Goal: Task Accomplishment & Management: Use online tool/utility

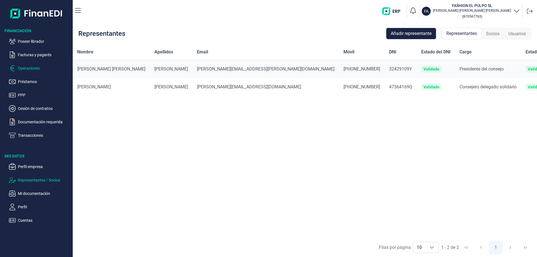
click at [31, 65] on p "Operaciones" at bounding box center [44, 68] width 53 height 7
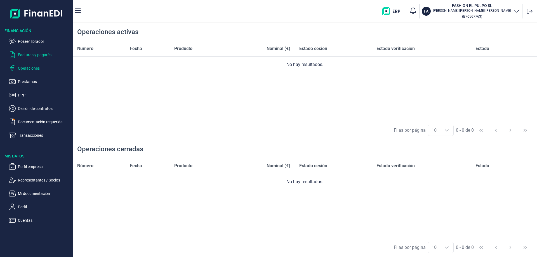
click at [38, 53] on p "Facturas y pagarés" at bounding box center [44, 54] width 53 height 7
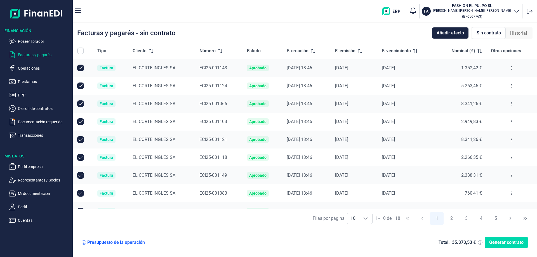
checkbox input "true"
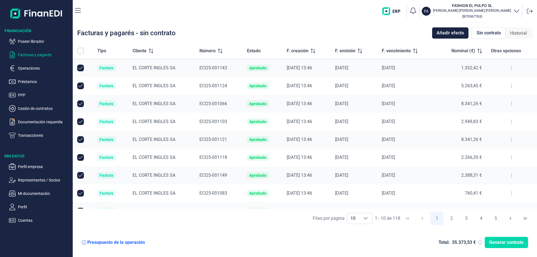
checkbox input "true"
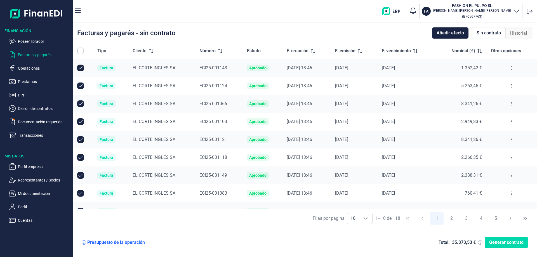
checkbox input "true"
click at [371, 220] on div "Choose" at bounding box center [365, 218] width 13 height 11
click at [361, 209] on li "100" at bounding box center [360, 206] width 26 height 13
type input "100"
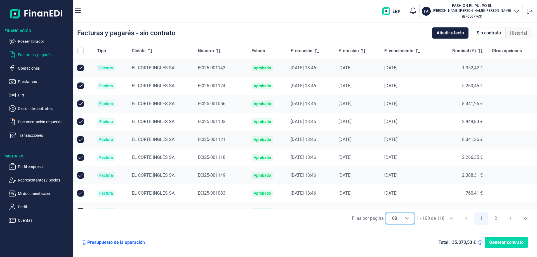
checkbox input "false"
click at [216, 52] on icon at bounding box center [218, 51] width 4 height 4
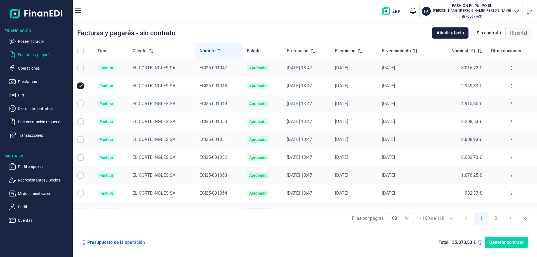
click at [79, 88] on input "Row Unselected null" at bounding box center [80, 86] width 7 height 7
checkbox input "false"
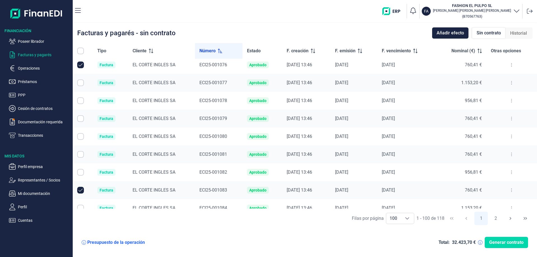
scroll to position [448, 0]
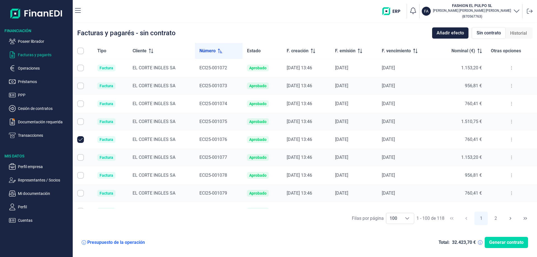
click at [79, 138] on input "Row Unselected null" at bounding box center [80, 139] width 7 height 7
checkbox input "false"
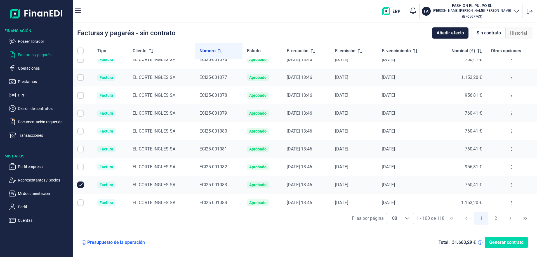
scroll to position [560, 0]
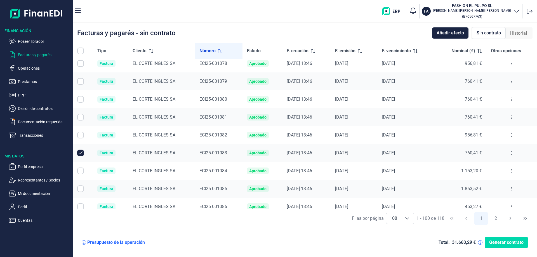
click at [81, 153] on input "Row Unselected null" at bounding box center [80, 153] width 7 height 7
checkbox input "false"
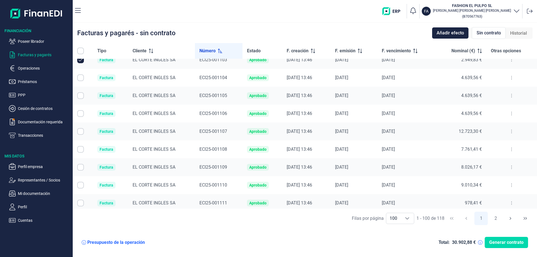
scroll to position [951, 0]
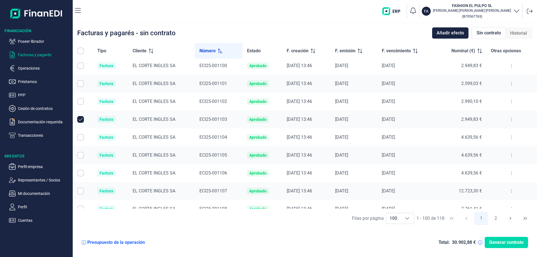
click at [81, 120] on input "Row Unselected null" at bounding box center [80, 119] width 7 height 7
checkbox input "false"
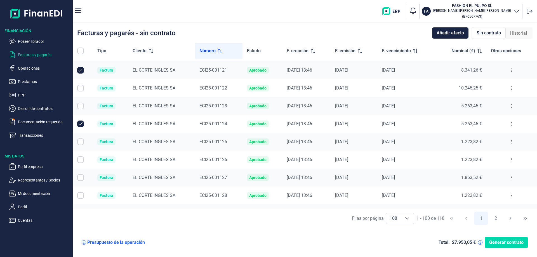
scroll to position [1315, 0]
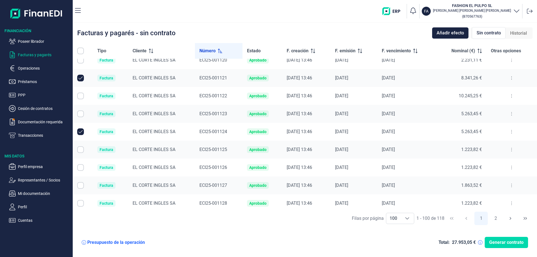
click at [83, 51] on input "All items unselected" at bounding box center [80, 51] width 7 height 7
checkbox input "false"
checkbox input "true"
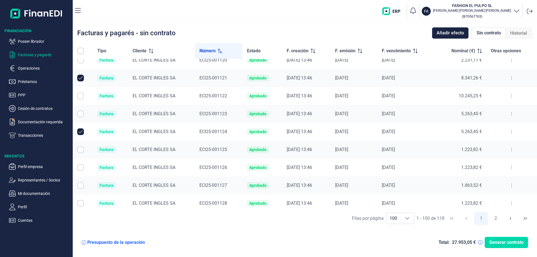
checkbox input "true"
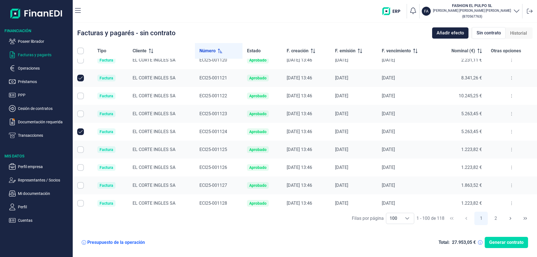
checkbox input "true"
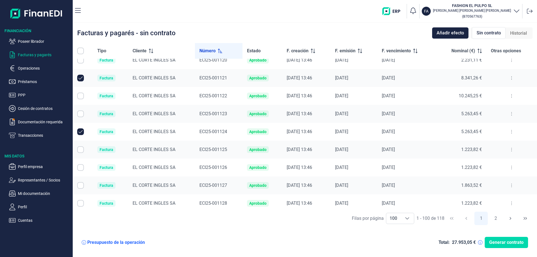
checkbox input "true"
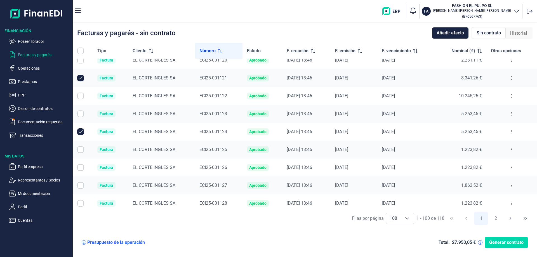
checkbox input "true"
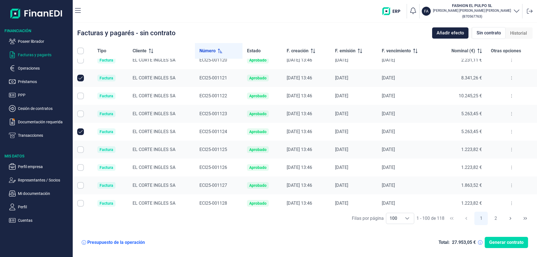
checkbox input "true"
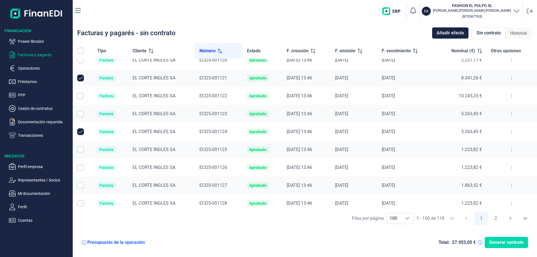
checkbox input "true"
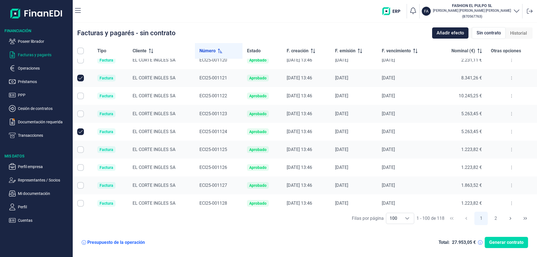
checkbox input "true"
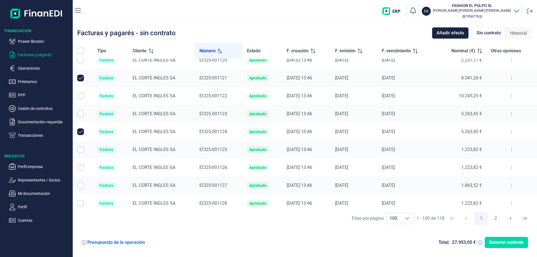
checkbox input "true"
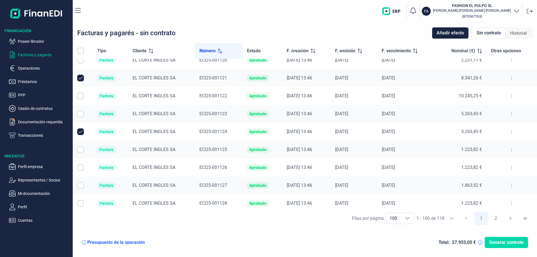
checkbox input "true"
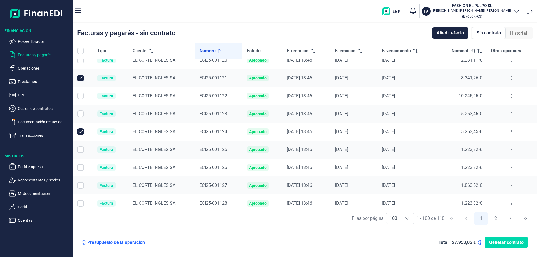
checkbox input "true"
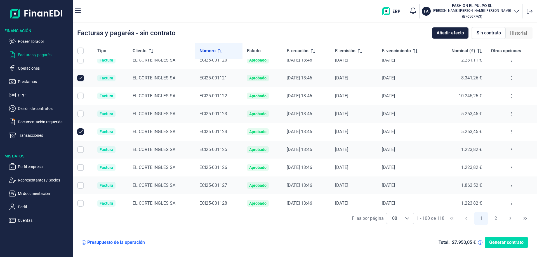
checkbox input "true"
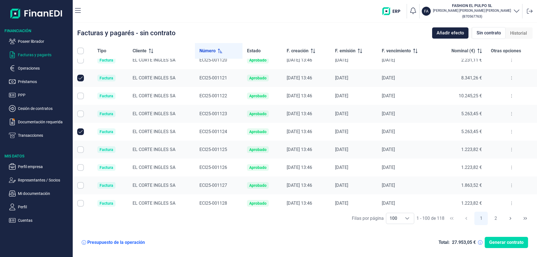
checkbox input "true"
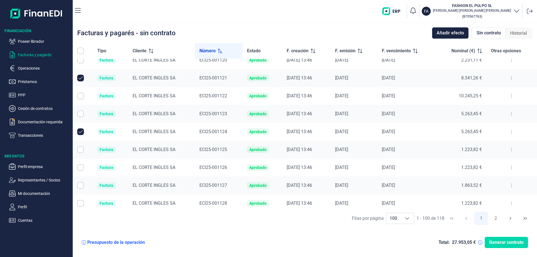
checkbox input "true"
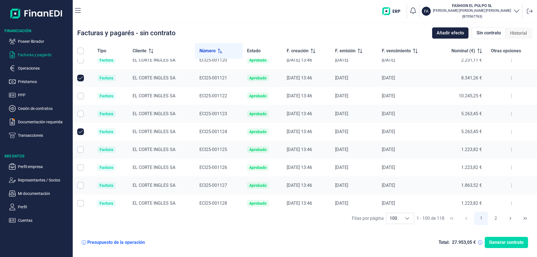
checkbox input "true"
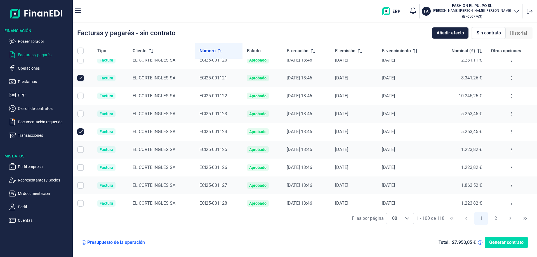
checkbox input "true"
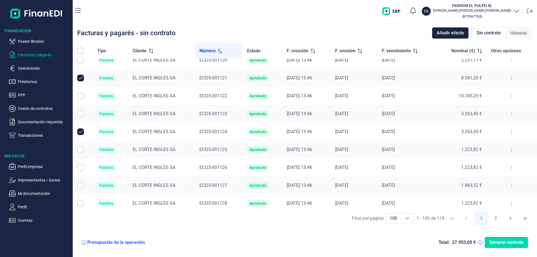
checkbox input "true"
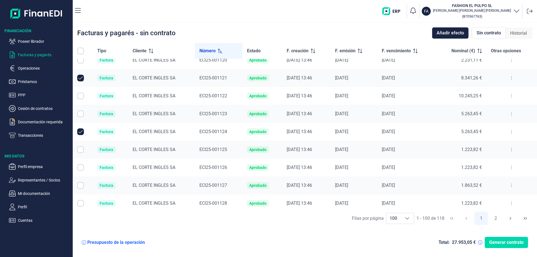
checkbox input "true"
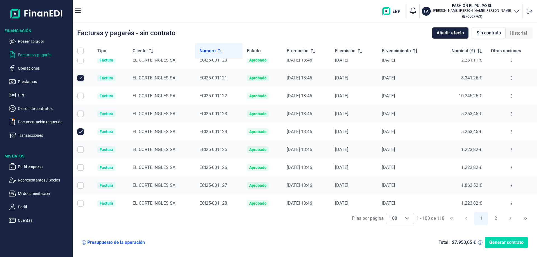
checkbox input "true"
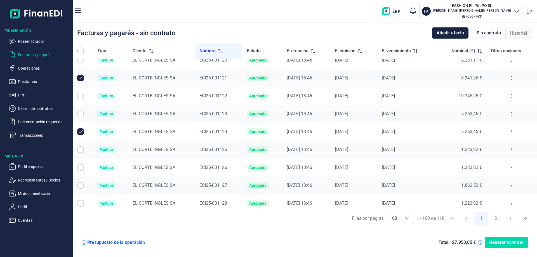
checkbox input "true"
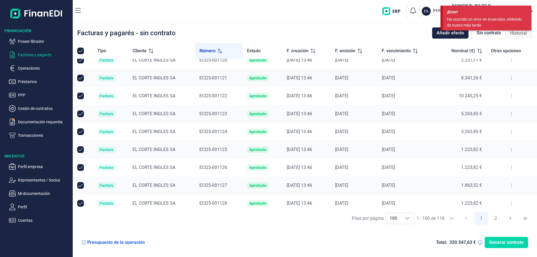
click at [82, 50] on input "All items selected" at bounding box center [80, 51] width 7 height 7
checkbox input "true"
checkbox input "false"
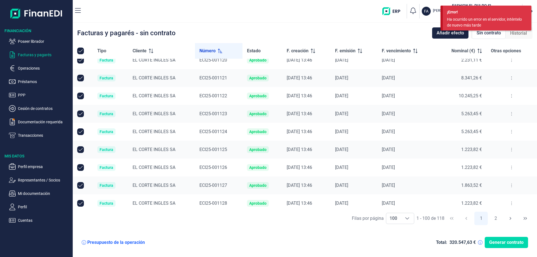
checkbox input "false"
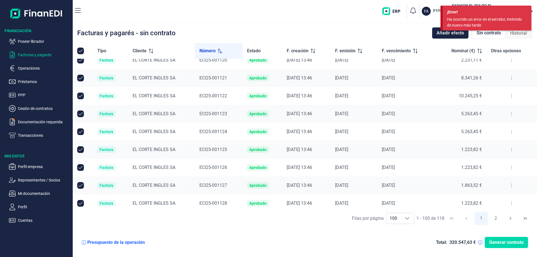
checkbox input "false"
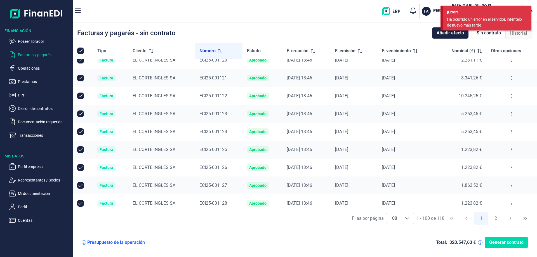
checkbox input "false"
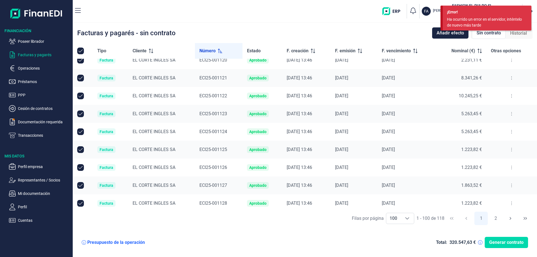
checkbox input "false"
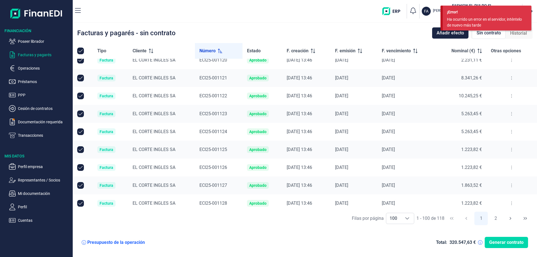
checkbox input "false"
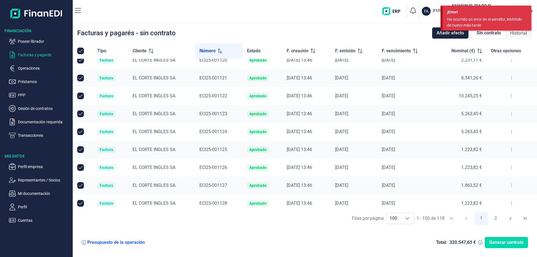
checkbox input "false"
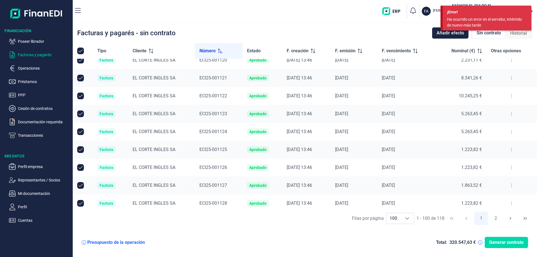
checkbox input "false"
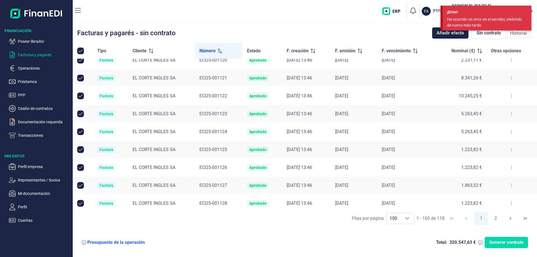
checkbox input "false"
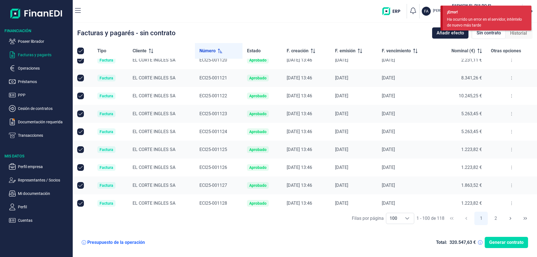
checkbox input "false"
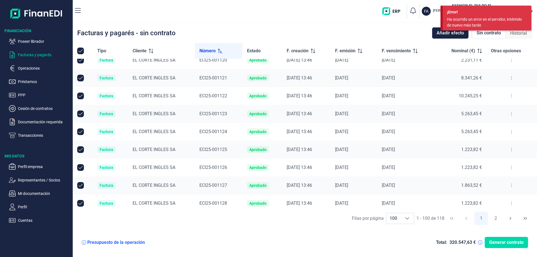
checkbox input "false"
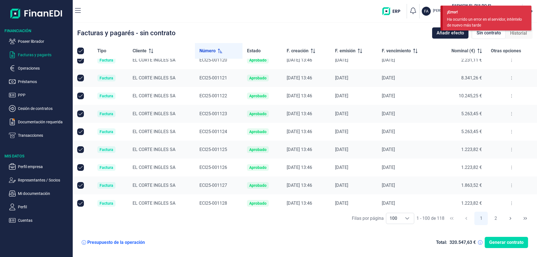
checkbox input "false"
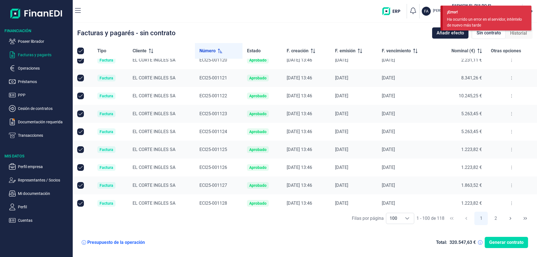
checkbox input "false"
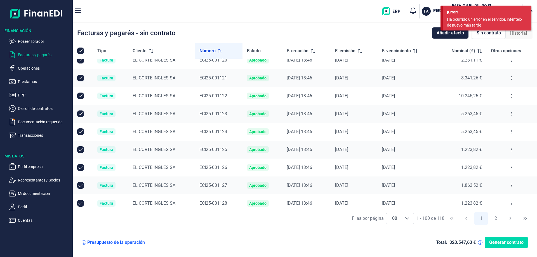
checkbox input "false"
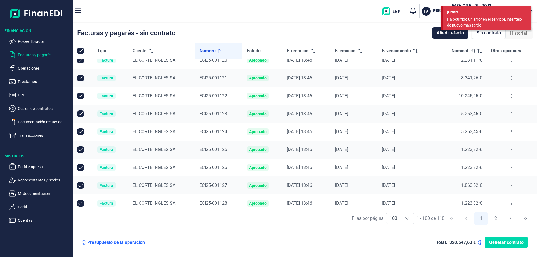
checkbox input "false"
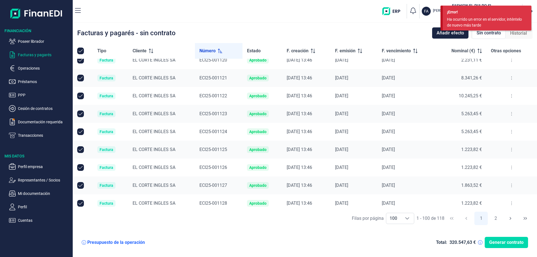
checkbox input "false"
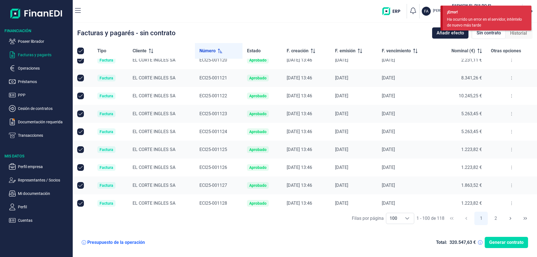
checkbox input "false"
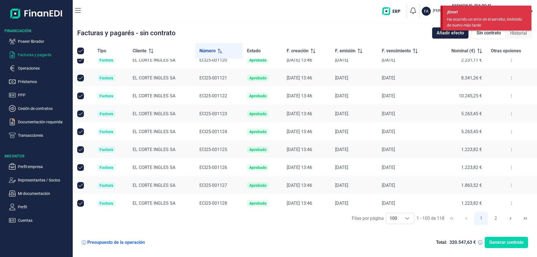
checkbox input "false"
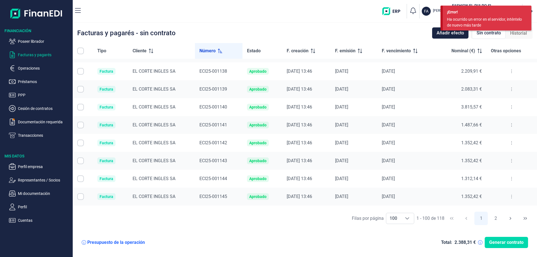
scroll to position [1641, 0]
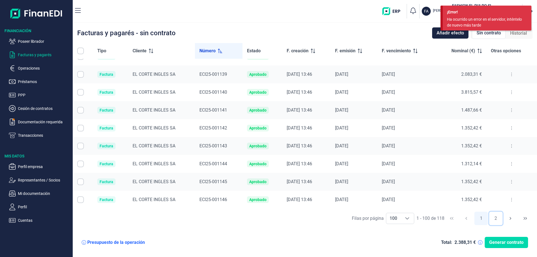
click at [498, 221] on button "2" at bounding box center [495, 218] width 13 height 13
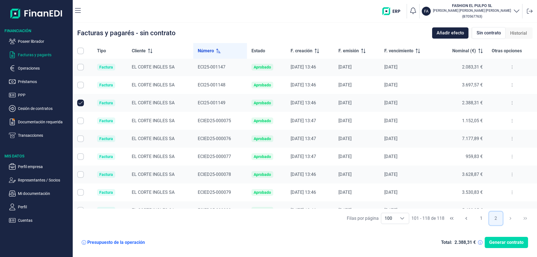
scroll to position [0, 0]
click at [80, 104] on input "Row Unselected null" at bounding box center [80, 103] width 7 height 7
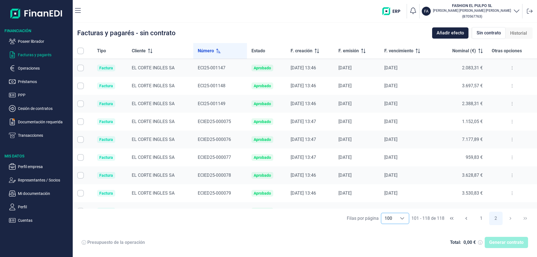
click at [402, 221] on div "Choose" at bounding box center [402, 218] width 13 height 11
click at [394, 212] on li "100" at bounding box center [395, 206] width 28 height 13
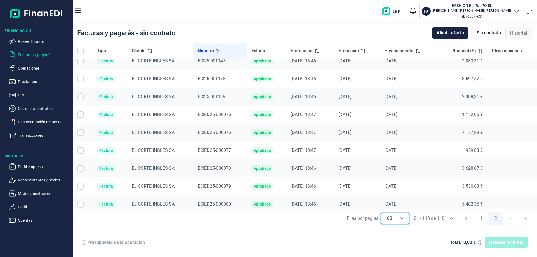
scroll to position [5, 0]
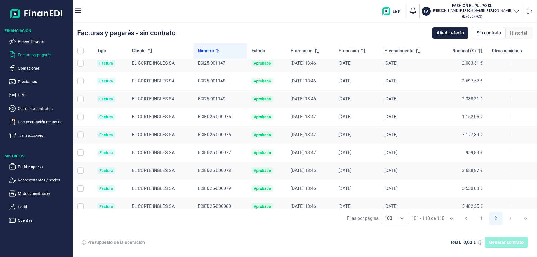
click at [79, 116] on input "Row Selected null" at bounding box center [80, 117] width 7 height 7
click at [79, 134] on input "Row Selected null" at bounding box center [80, 135] width 7 height 7
click at [80, 154] on input "Row Selected null" at bounding box center [80, 152] width 7 height 7
click at [79, 169] on input "Row Selected null" at bounding box center [80, 170] width 7 height 7
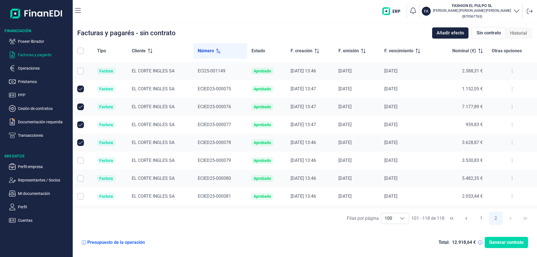
click at [83, 163] on input "Row Selected null" at bounding box center [80, 160] width 7 height 7
click at [81, 180] on input "Row Selected null" at bounding box center [80, 178] width 7 height 7
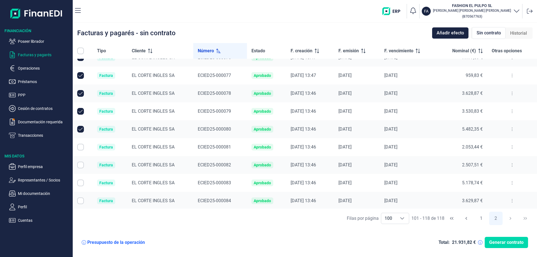
scroll to position [89, 0]
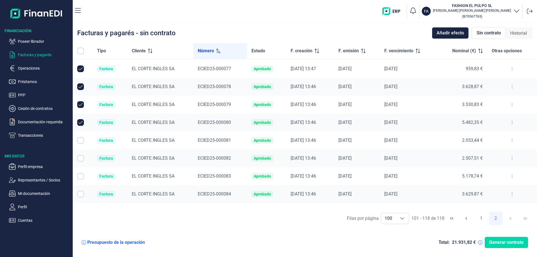
click at [80, 143] on input "Row Selected null" at bounding box center [80, 140] width 7 height 7
click at [79, 154] on td at bounding box center [83, 158] width 20 height 18
click at [81, 159] on input "Row Selected null" at bounding box center [80, 158] width 7 height 7
click at [80, 180] on td at bounding box center [83, 176] width 20 height 18
click at [82, 176] on input "Row Selected null" at bounding box center [80, 176] width 7 height 7
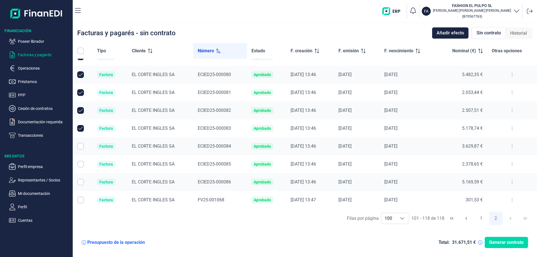
scroll to position [145, 0]
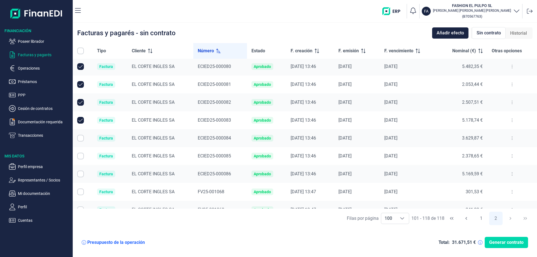
click at [81, 140] on input "Row Selected null" at bounding box center [80, 138] width 7 height 7
click at [79, 155] on input "Row Selected null" at bounding box center [80, 156] width 7 height 7
click at [81, 173] on input "Row Selected null" at bounding box center [80, 174] width 7 height 7
click at [501, 245] on span "Generar contrato" at bounding box center [506, 242] width 34 height 7
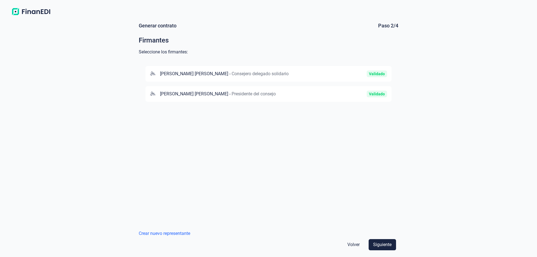
click at [189, 96] on span "[PERSON_NAME] [PERSON_NAME]" at bounding box center [194, 93] width 68 height 5
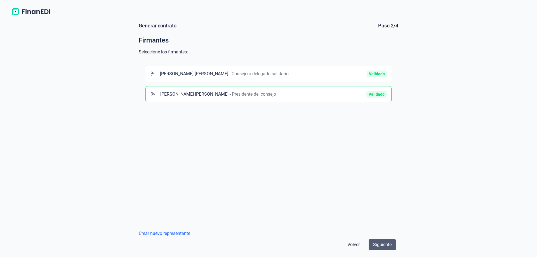
click at [382, 246] on span "Siguiente" at bounding box center [382, 244] width 18 height 7
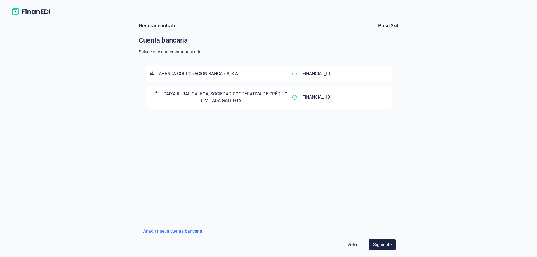
click at [227, 98] on span "CAIXA RURAL GALEGA, SOCIEDAD COOPERATIVA DE CRÉDITO LIMITADA GALLEGA" at bounding box center [225, 97] width 124 height 12
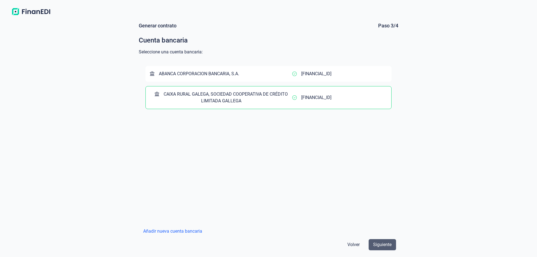
click at [388, 246] on span "Siguiente" at bounding box center [382, 244] width 18 height 7
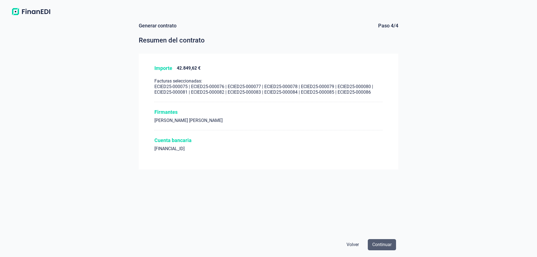
click at [385, 244] on span "Continuar" at bounding box center [381, 244] width 19 height 7
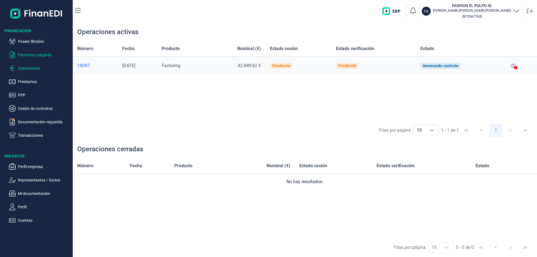
click at [33, 56] on p "Facturas y pagarés" at bounding box center [44, 54] width 53 height 7
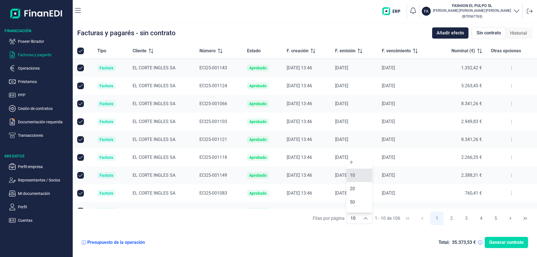
scroll to position [29, 0]
click at [79, 50] on input "All items selected" at bounding box center [80, 51] width 7 height 7
checkbox input "true"
checkbox input "false"
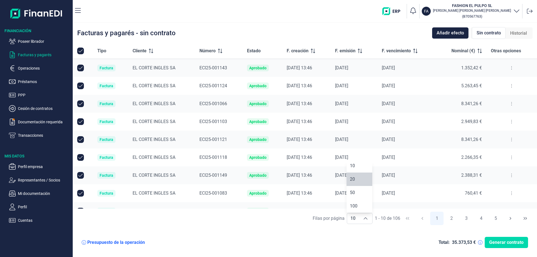
checkbox input "false"
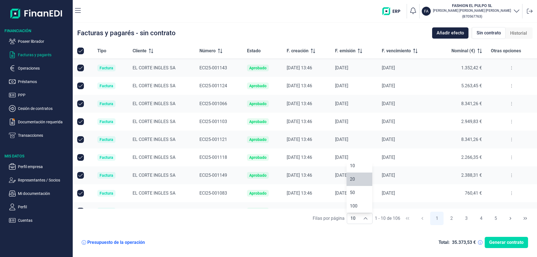
checkbox input "false"
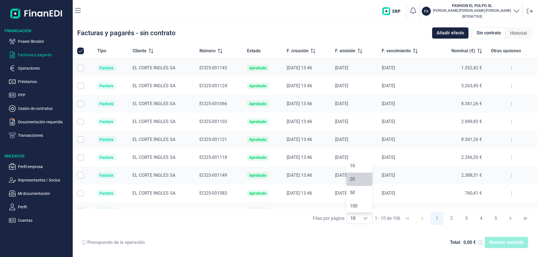
checkbox input "false"
click at [364, 220] on icon "Choose" at bounding box center [365, 218] width 4 height 4
click at [359, 208] on li "100" at bounding box center [360, 206] width 26 height 13
type input "100"
click at [79, 53] on input "All items unselected" at bounding box center [80, 51] width 7 height 7
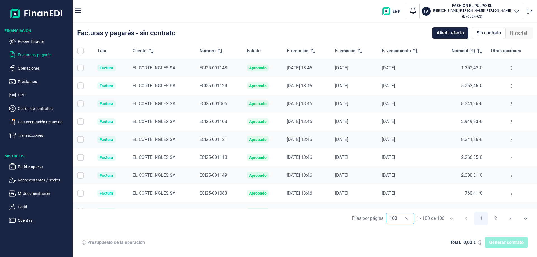
checkbox input "false"
checkbox input "true"
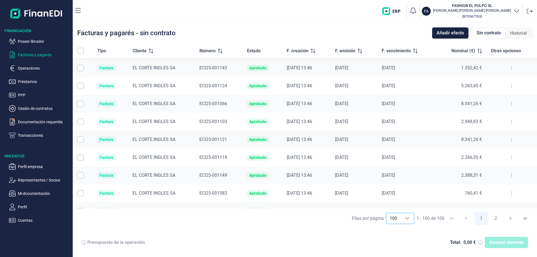
checkbox input "true"
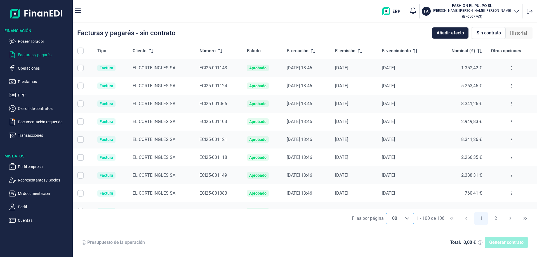
checkbox input "true"
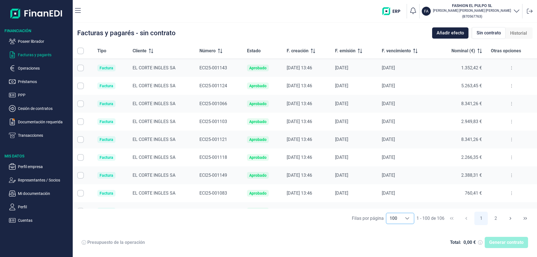
checkbox input "true"
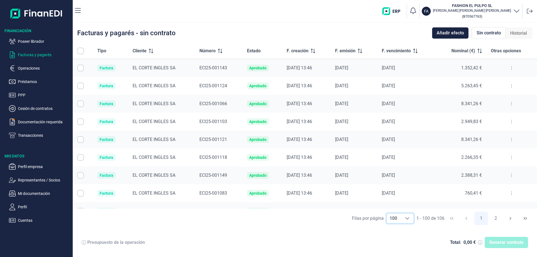
checkbox input "true"
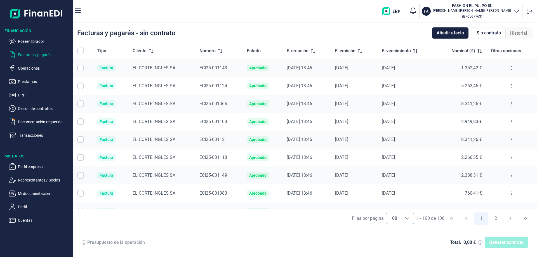
checkbox input "true"
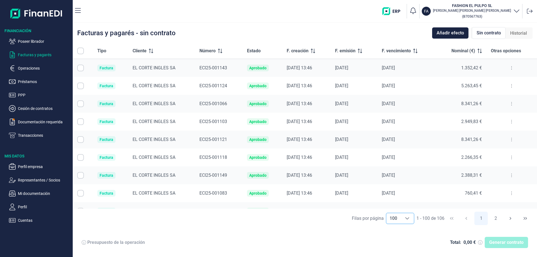
checkbox input "true"
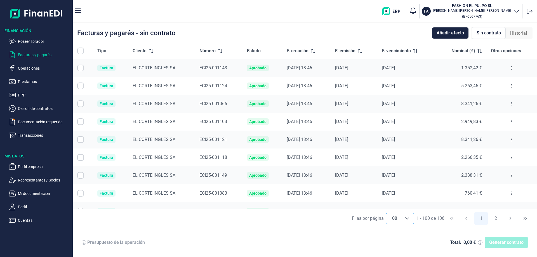
checkbox input "true"
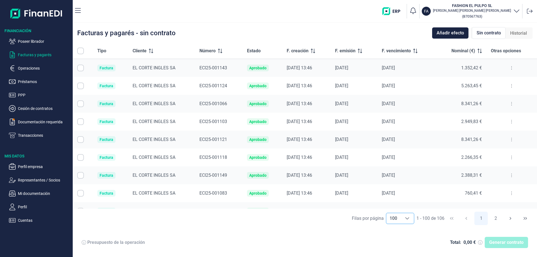
checkbox input "true"
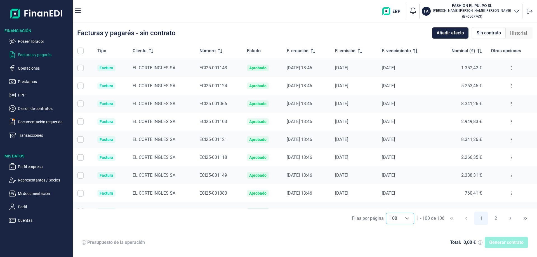
checkbox input "true"
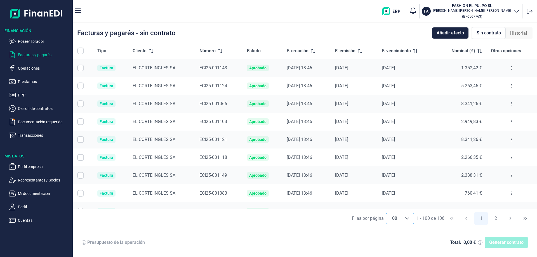
checkbox input "true"
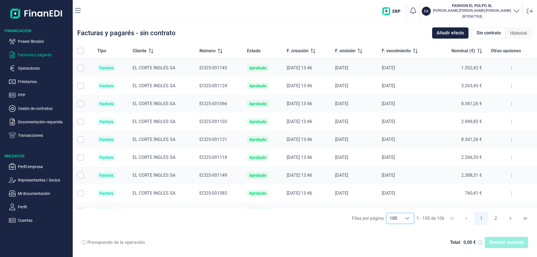
checkbox input "true"
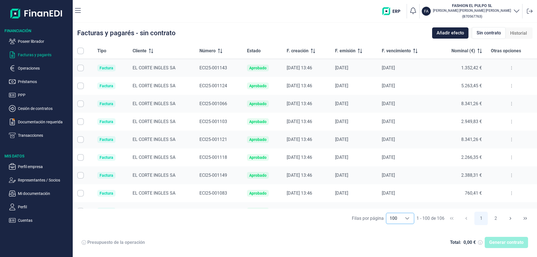
checkbox input "true"
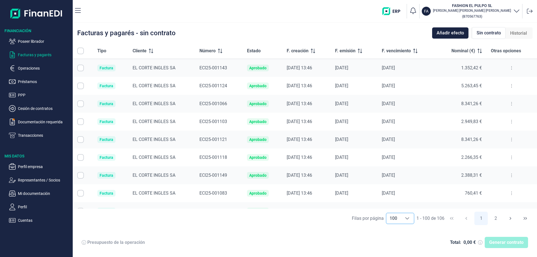
checkbox input "true"
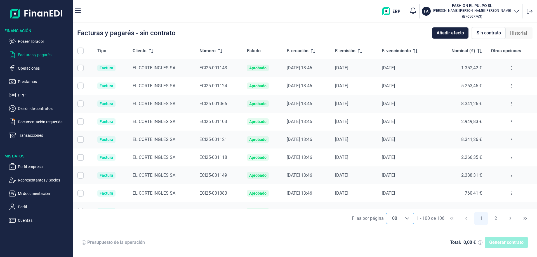
checkbox input "true"
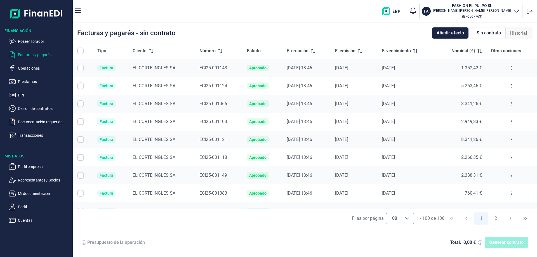
checkbox input "true"
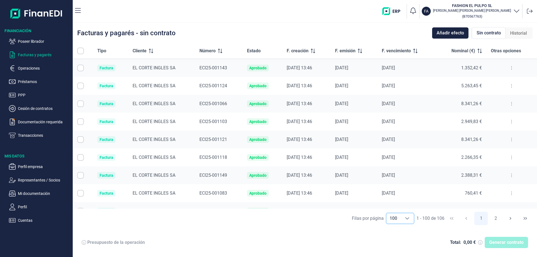
checkbox input "true"
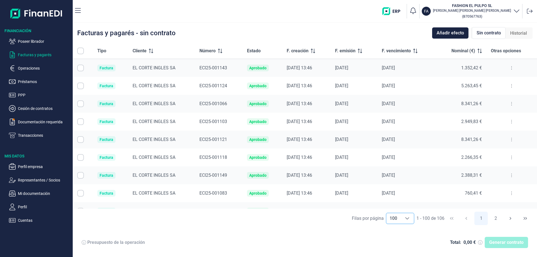
checkbox input "true"
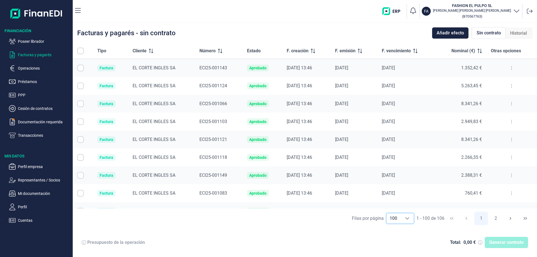
checkbox input "true"
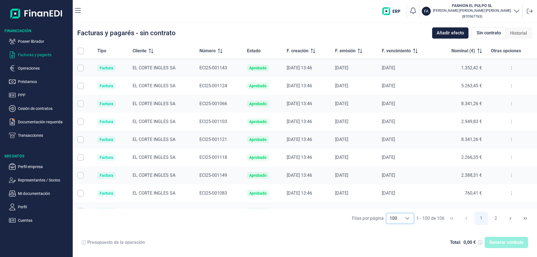
checkbox input "true"
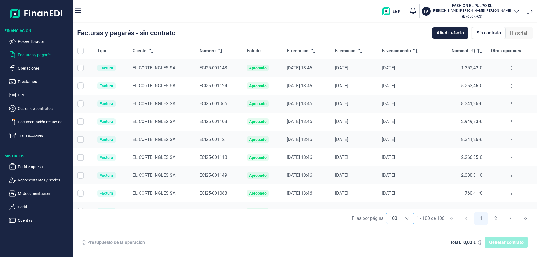
checkbox input "true"
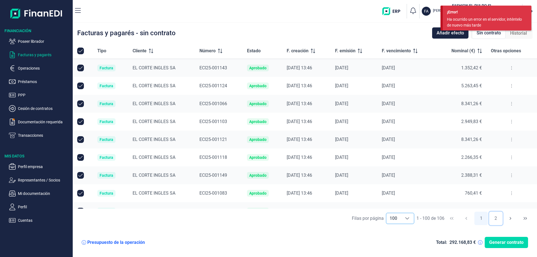
click at [494, 222] on button "2" at bounding box center [495, 218] width 13 height 13
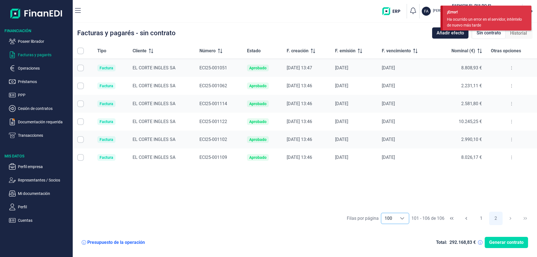
click at [81, 48] on input "All items unselected" at bounding box center [80, 51] width 7 height 7
checkbox input "false"
checkbox input "true"
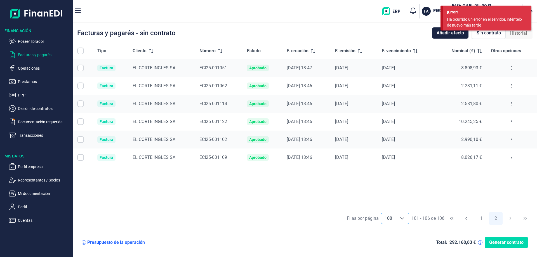
checkbox input "true"
click at [507, 243] on span "Generar contrato" at bounding box center [506, 242] width 34 height 7
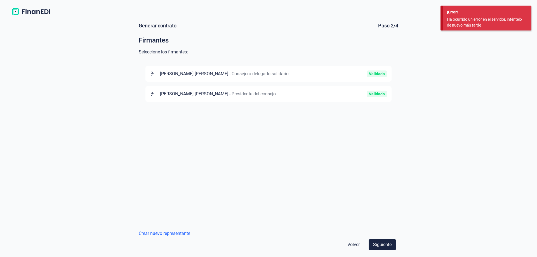
click at [217, 95] on span "[PERSON_NAME] [PERSON_NAME]" at bounding box center [194, 93] width 68 height 5
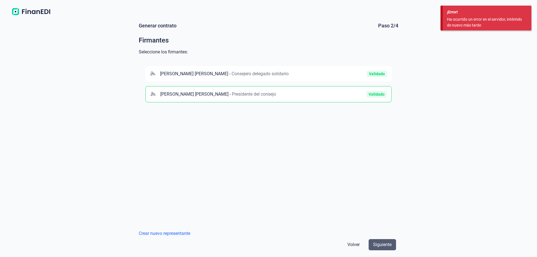
click at [382, 245] on span "Siguiente" at bounding box center [382, 244] width 18 height 7
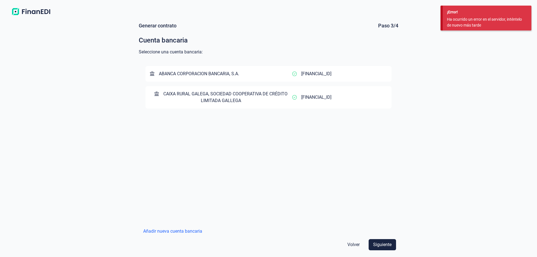
click at [220, 90] on button "CAIXA RURAL GALEGA, SOCIEDAD COOPERATIVA DE CRÉDITO LIMITADA GALLEGA [FINANCIAL…" at bounding box center [269, 97] width 246 height 22
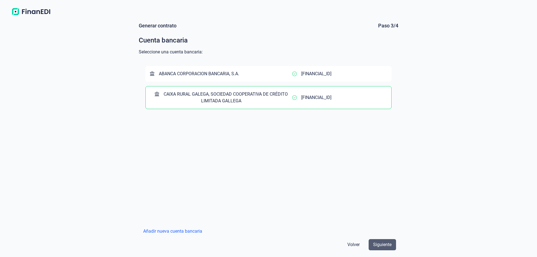
click at [383, 246] on span "Siguiente" at bounding box center [382, 244] width 18 height 7
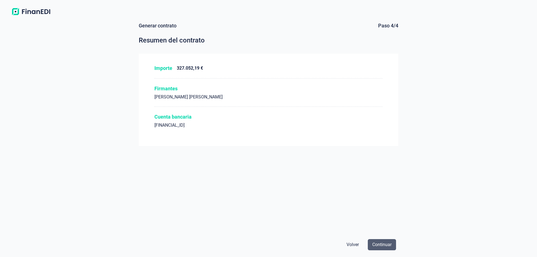
click at [389, 248] on span "Continuar" at bounding box center [381, 244] width 19 height 7
